Goal: Find specific page/section: Find specific page/section

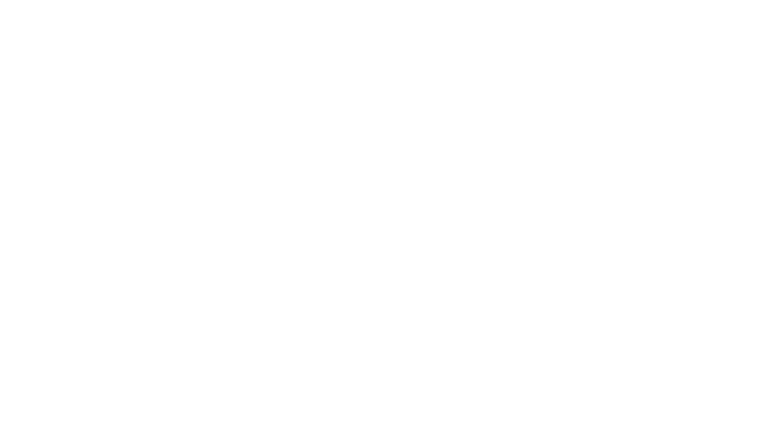
select select "Song"
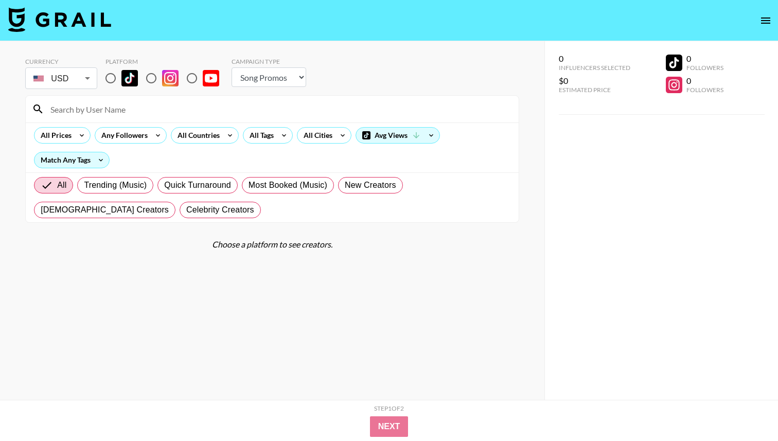
click at [130, 106] on input at bounding box center [278, 109] width 468 height 16
paste input "jordandaboo"
type input "jordandaboo"
click at [112, 78] on input "radio" at bounding box center [111, 78] width 22 height 22
radio input "true"
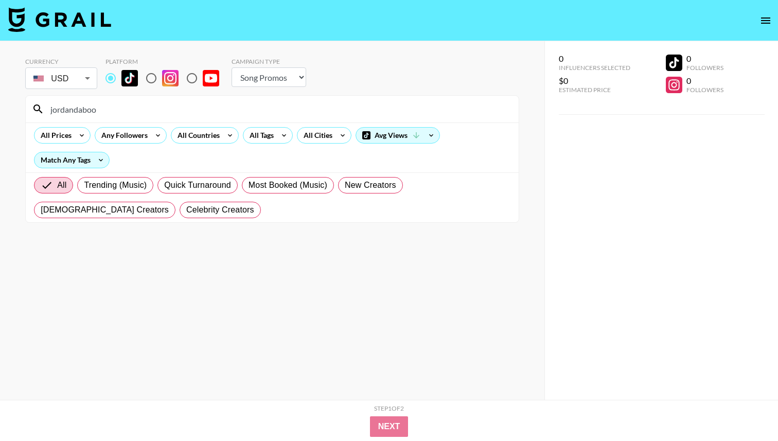
click at [273, 111] on input "jordandaboo" at bounding box center [278, 109] width 468 height 16
paste input "mukendijosh"
type input "mukendijosh"
